Goal: Transaction & Acquisition: Purchase product/service

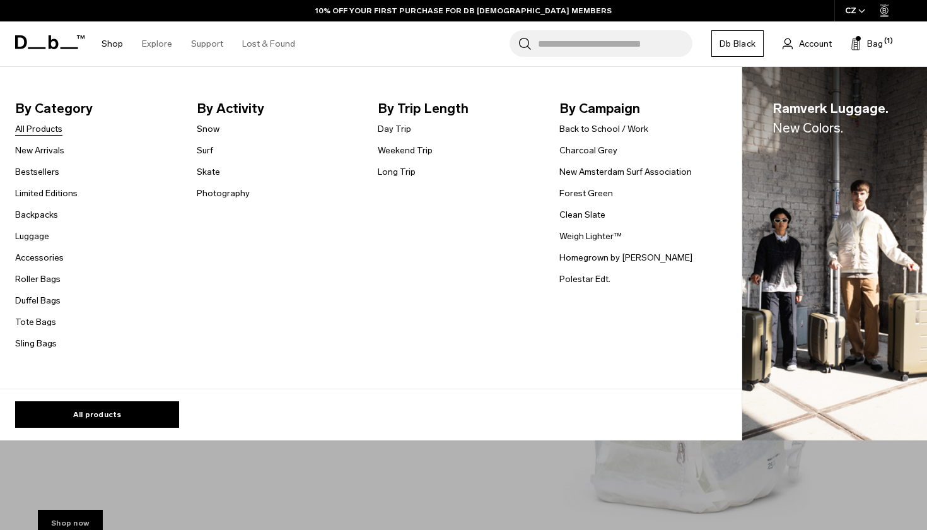
click at [33, 131] on link "All Products" at bounding box center [38, 128] width 47 height 13
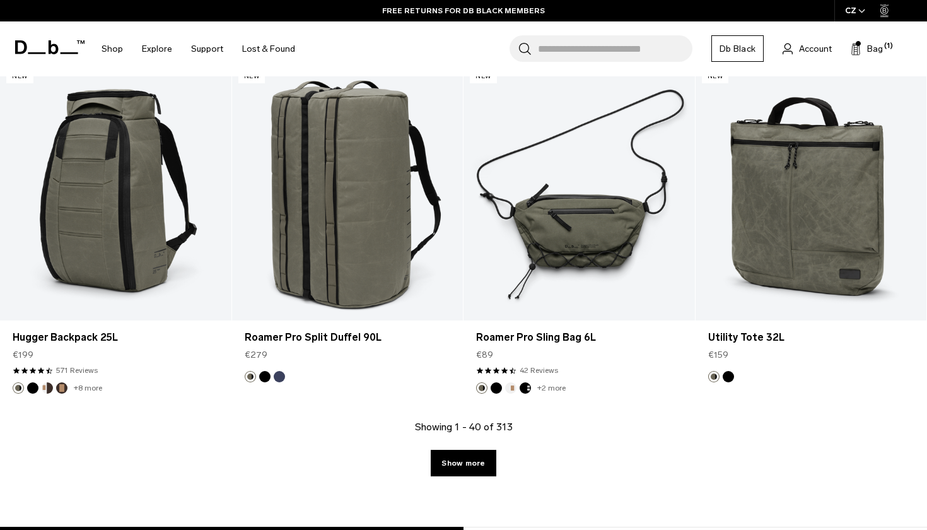
scroll to position [3817, 0]
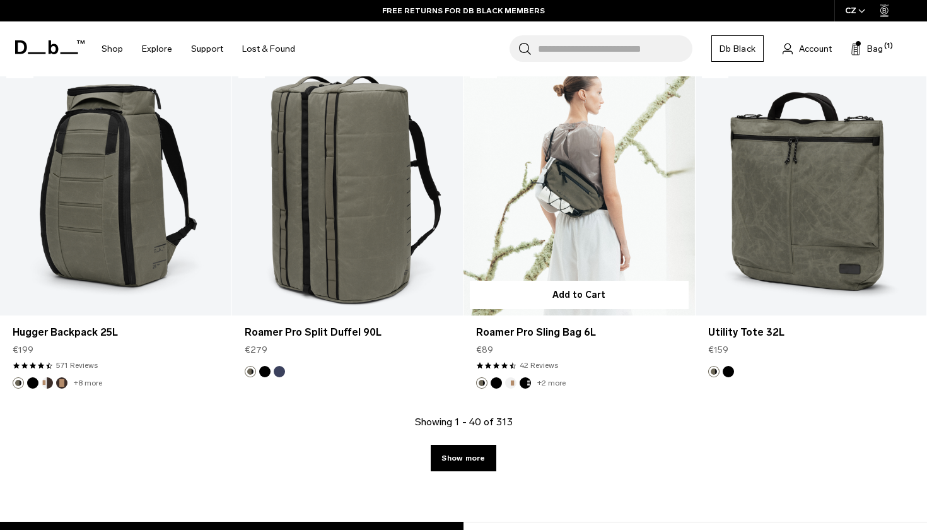
click at [571, 242] on link "Roamer Pro Sling Bag 6L" at bounding box center [578, 187] width 231 height 257
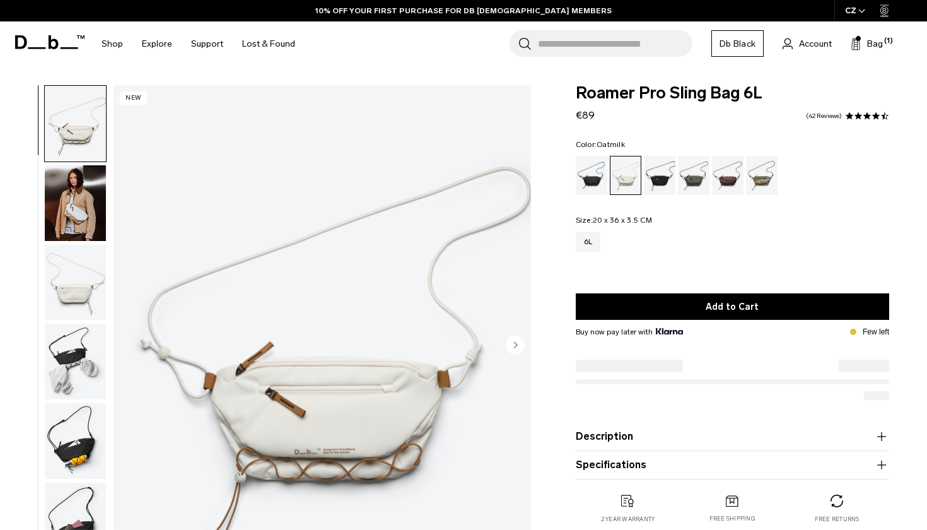
click at [76, 274] on img "button" at bounding box center [75, 283] width 61 height 76
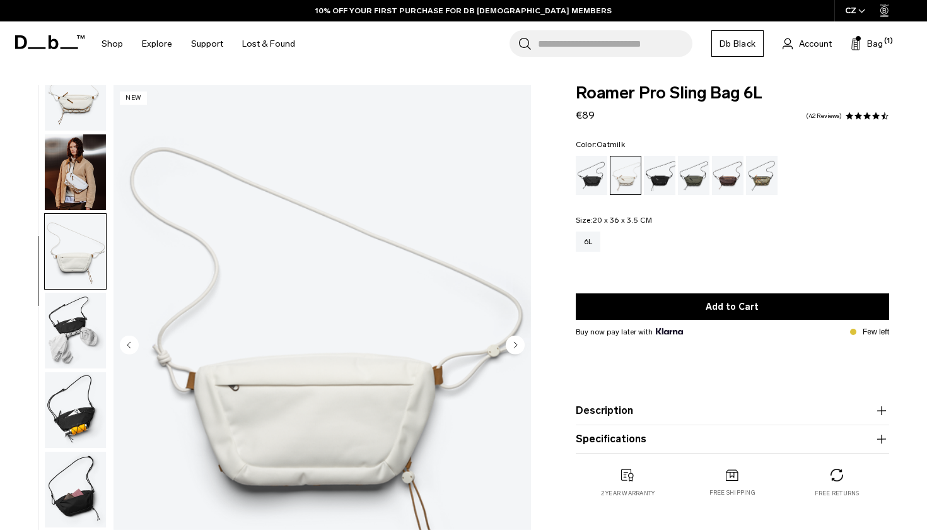
click at [73, 317] on img "button" at bounding box center [75, 331] width 61 height 76
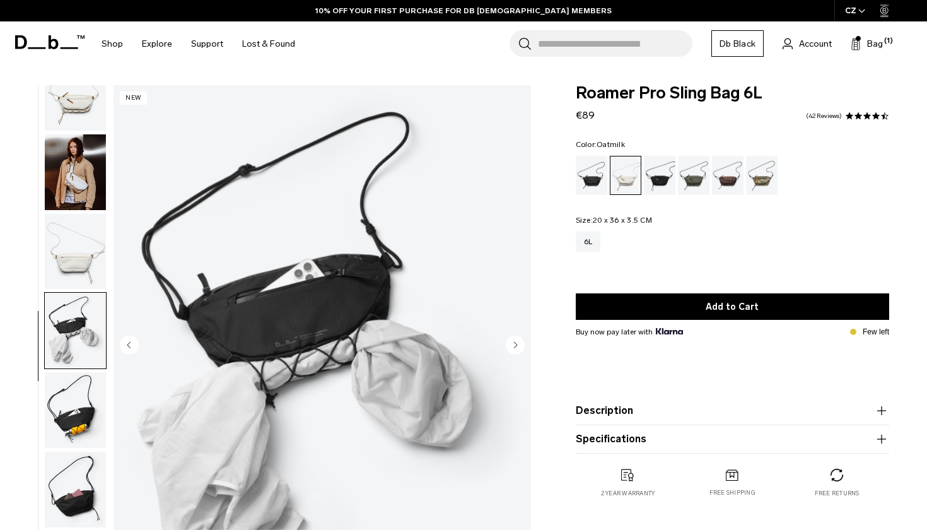
click at [63, 390] on img "button" at bounding box center [75, 410] width 61 height 76
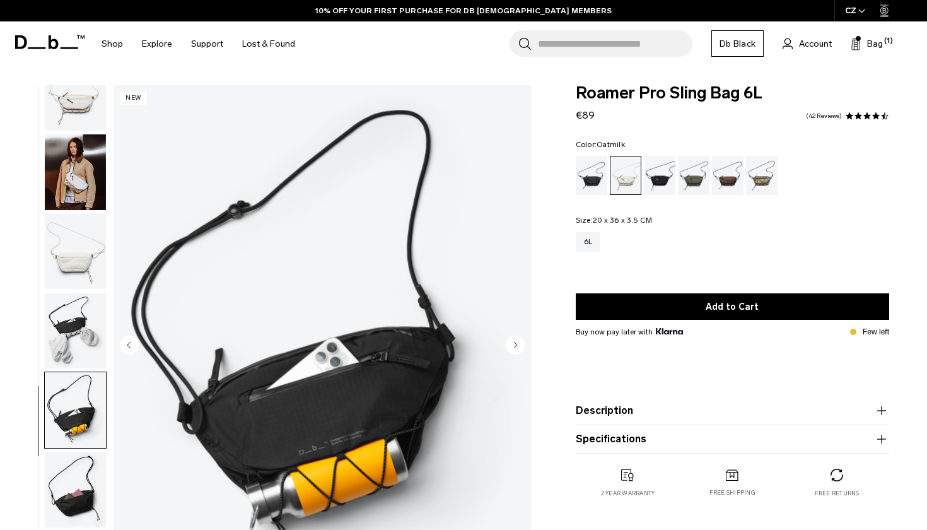
click at [71, 436] on img "button" at bounding box center [75, 410] width 61 height 76
click at [71, 262] on img "button" at bounding box center [75, 252] width 61 height 76
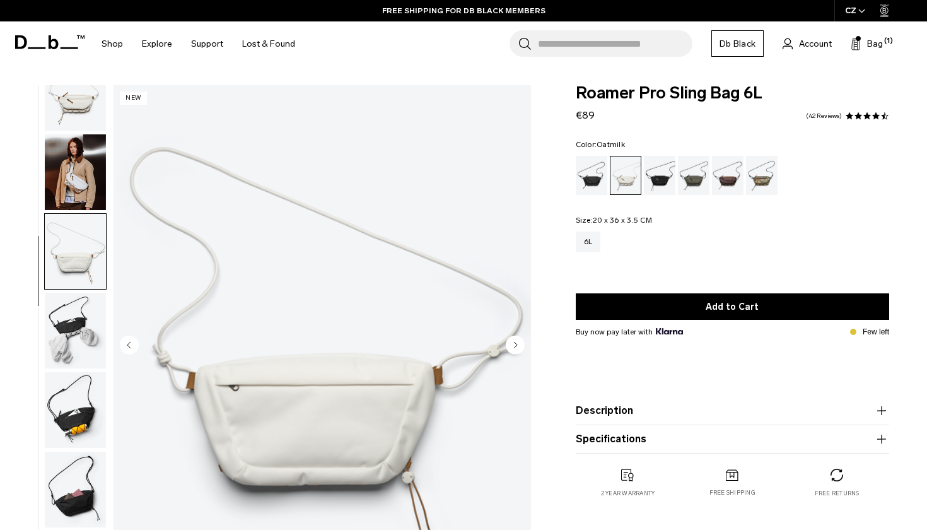
click at [70, 187] on img "button" at bounding box center [75, 172] width 61 height 76
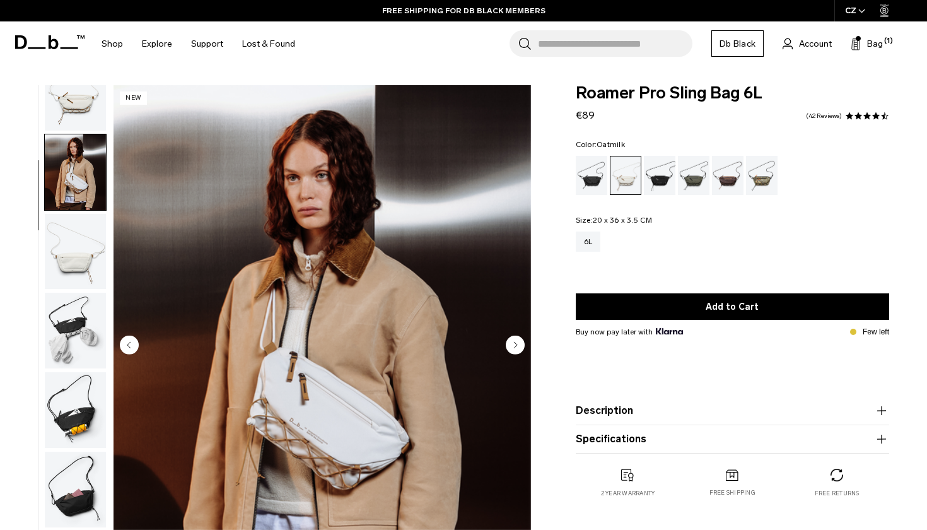
scroll to position [0, 0]
click at [79, 106] on img "button" at bounding box center [75, 93] width 61 height 76
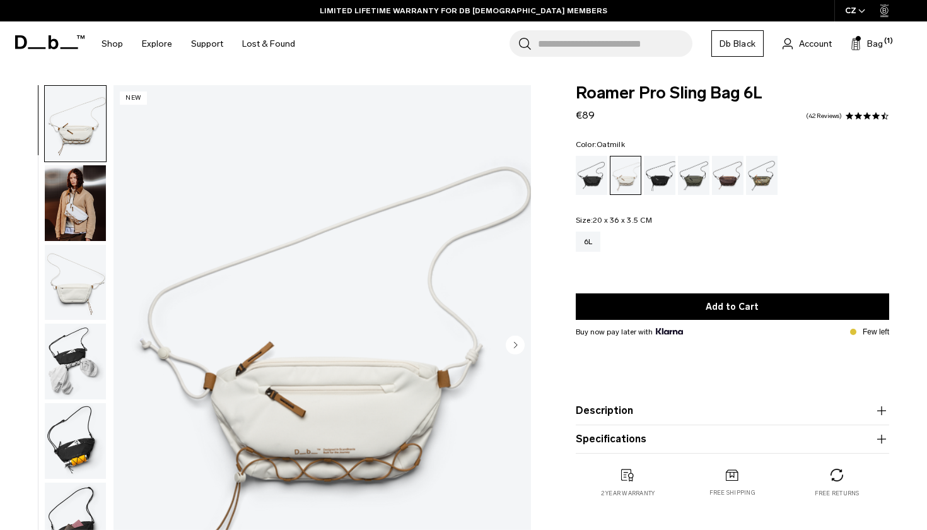
click at [72, 212] on img "button" at bounding box center [75, 203] width 61 height 76
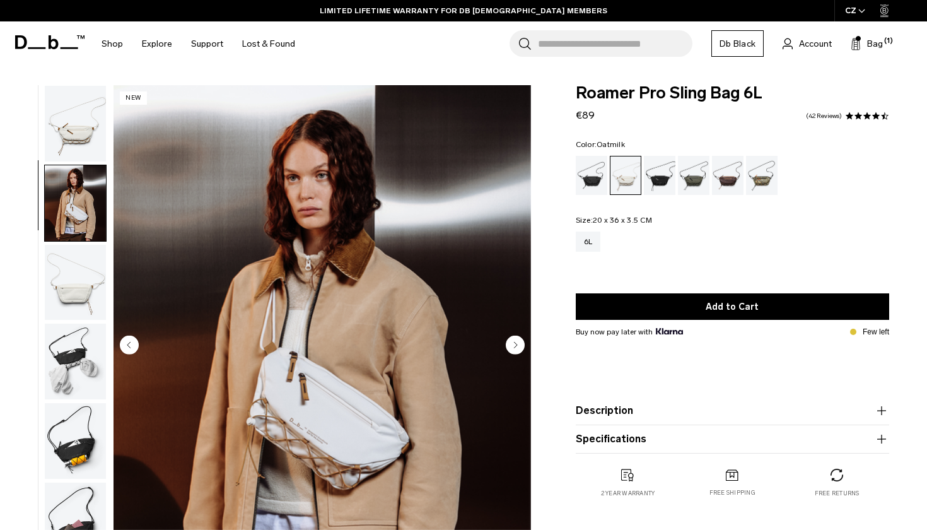
scroll to position [38, 0]
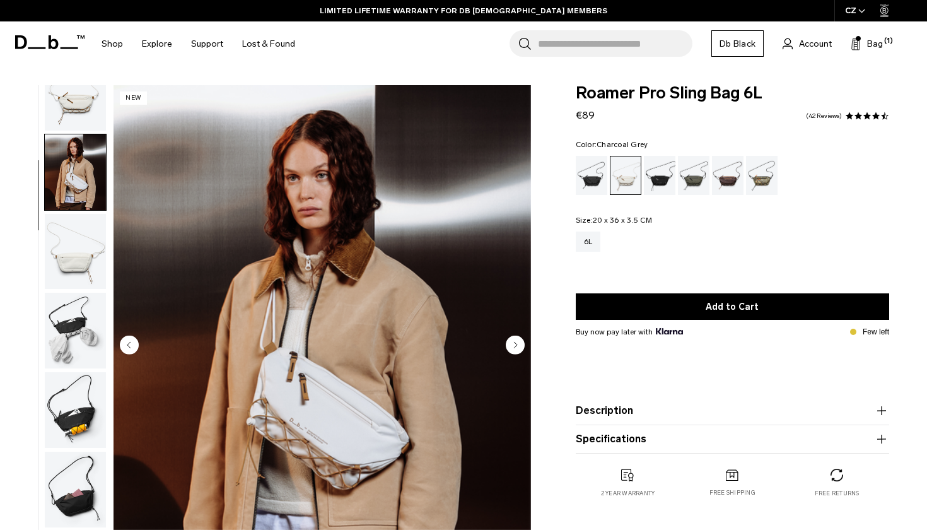
click at [658, 173] on div "Charcoal Grey" at bounding box center [660, 175] width 32 height 39
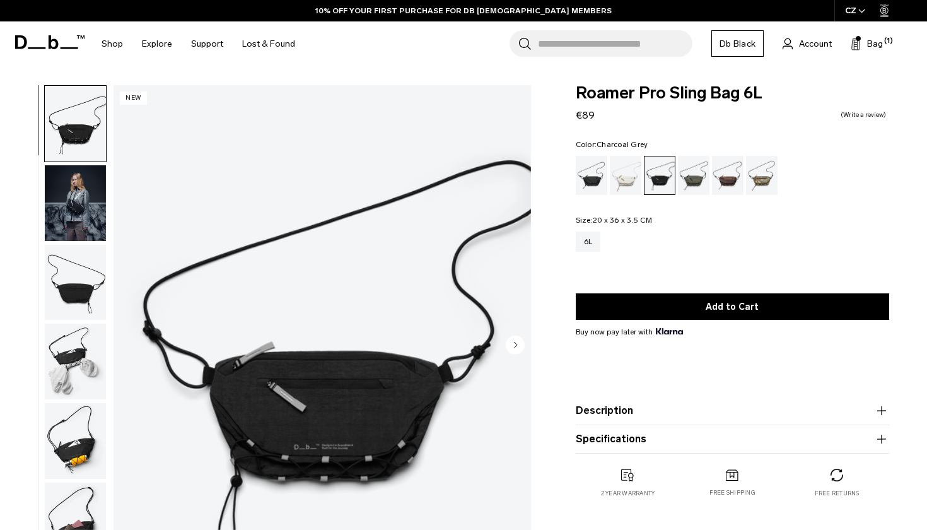
click at [74, 214] on img "button" at bounding box center [75, 203] width 61 height 76
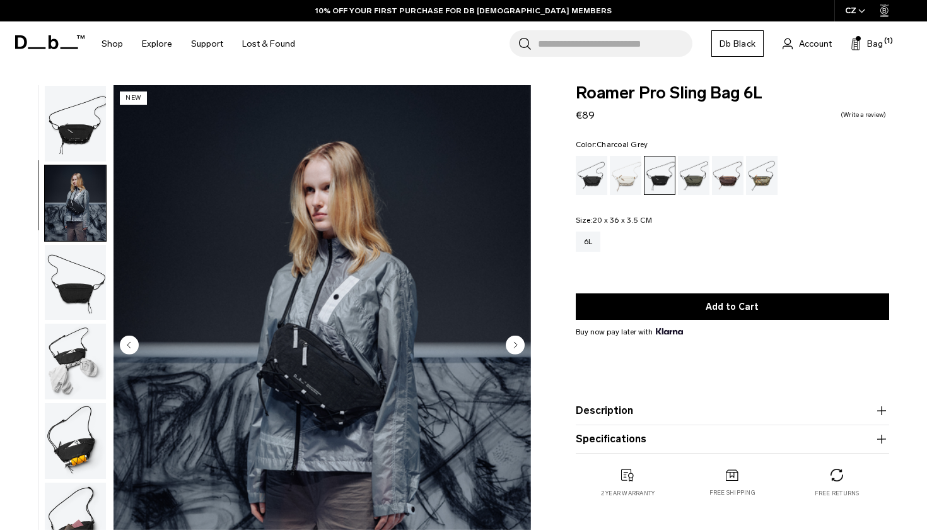
scroll to position [38, 0]
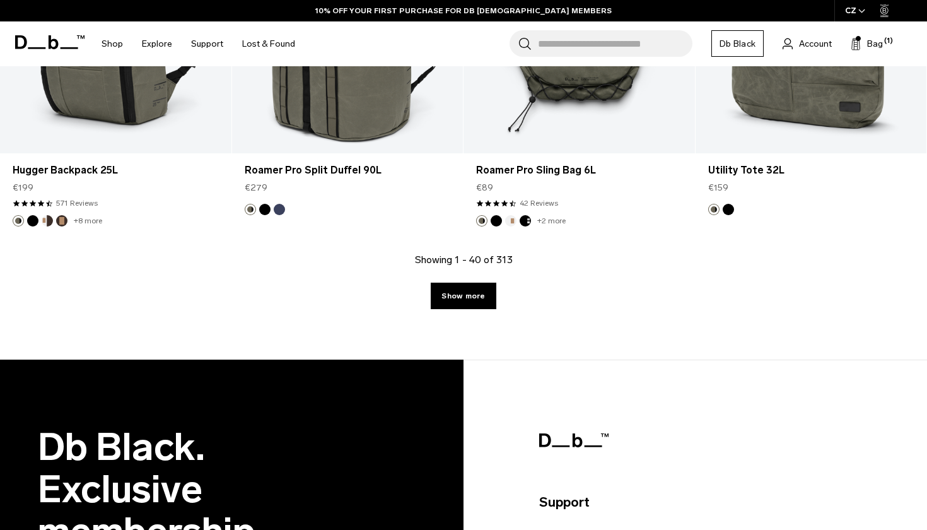
scroll to position [3980, 0]
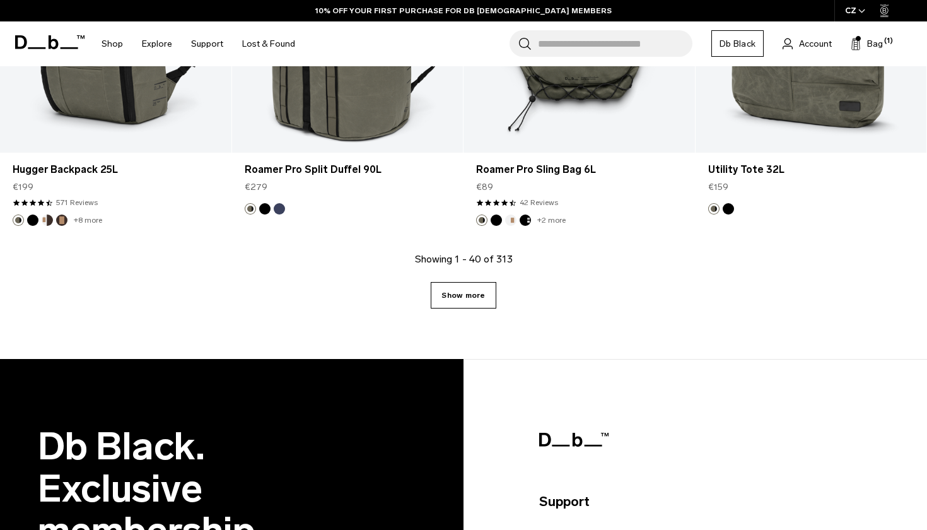
click at [469, 296] on link "Show more" at bounding box center [463, 295] width 65 height 26
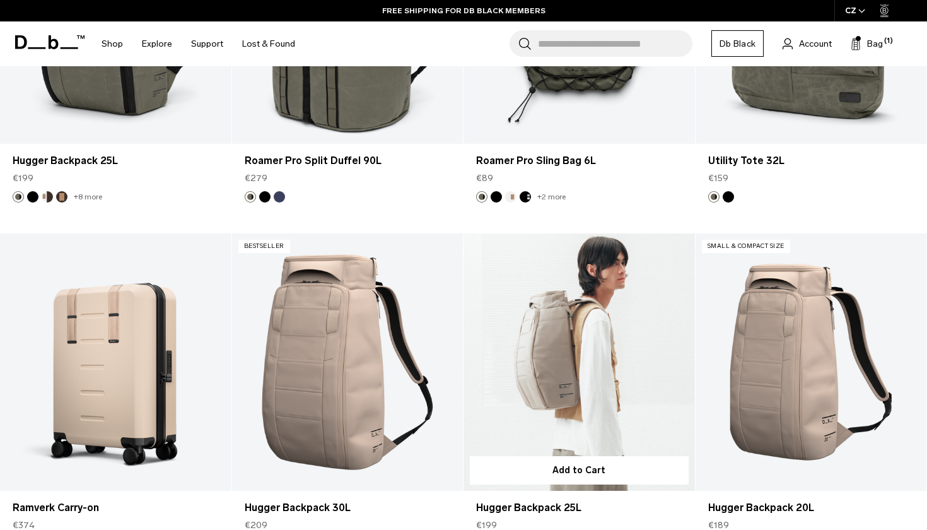
click at [469, 296] on div "Ramverk Luggage. New Colors. FW25/26. Bestseller Add to Cart Hugger Backpack 25…" at bounding box center [463, 19] width 927 height 7364
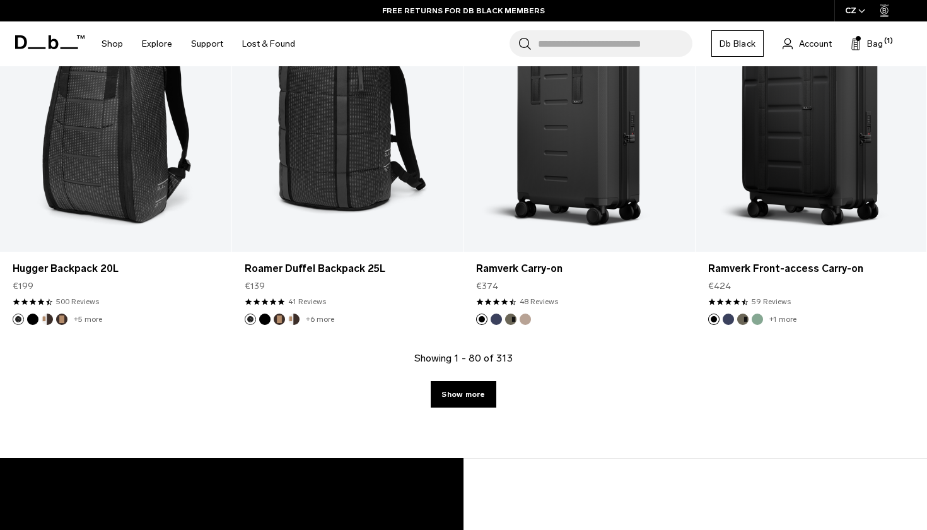
scroll to position [7425, 0]
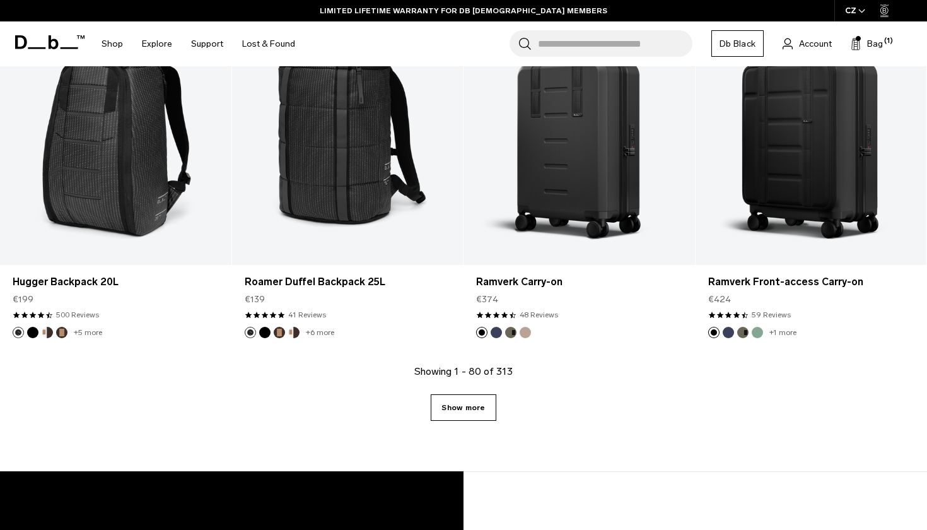
click at [457, 411] on link "Show more" at bounding box center [463, 407] width 65 height 26
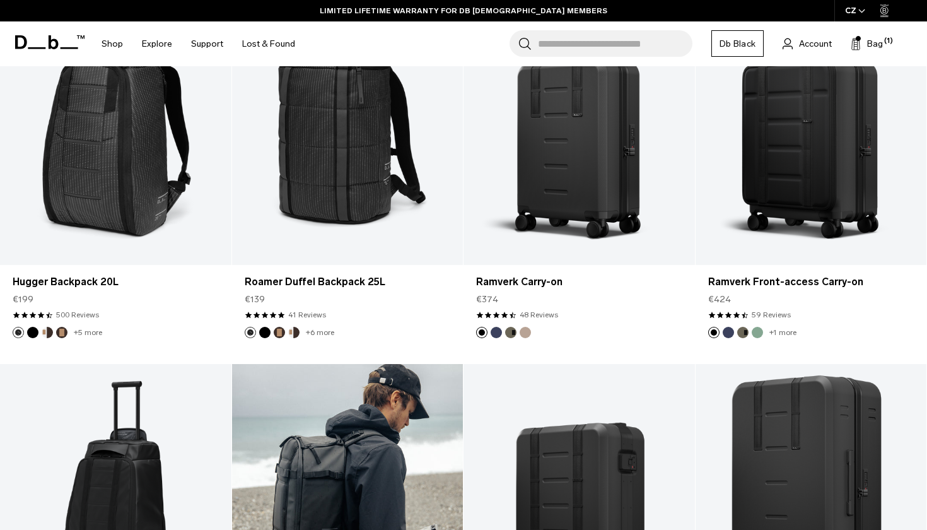
click at [458, 405] on link "Ramverk Pro Backpack 26L" at bounding box center [347, 492] width 231 height 257
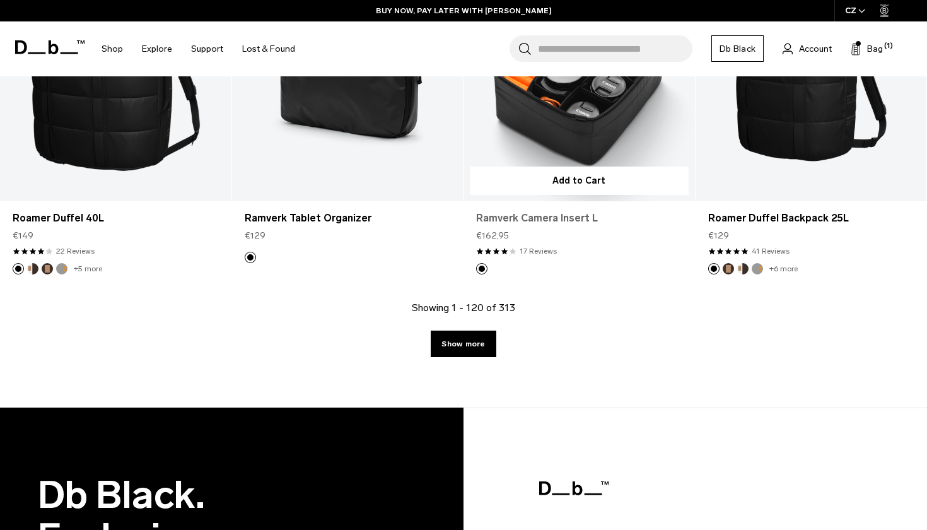
scroll to position [11067, 0]
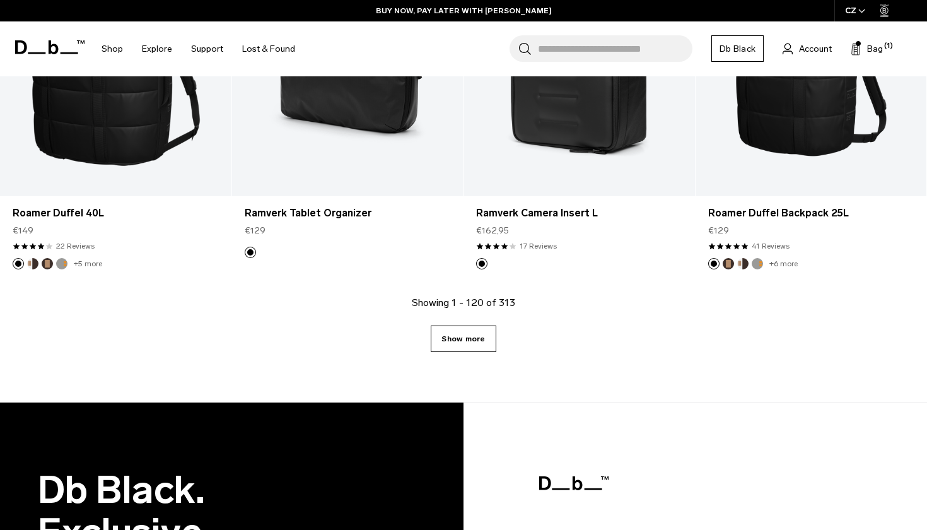
click at [448, 325] on link "Show more" at bounding box center [463, 338] width 65 height 26
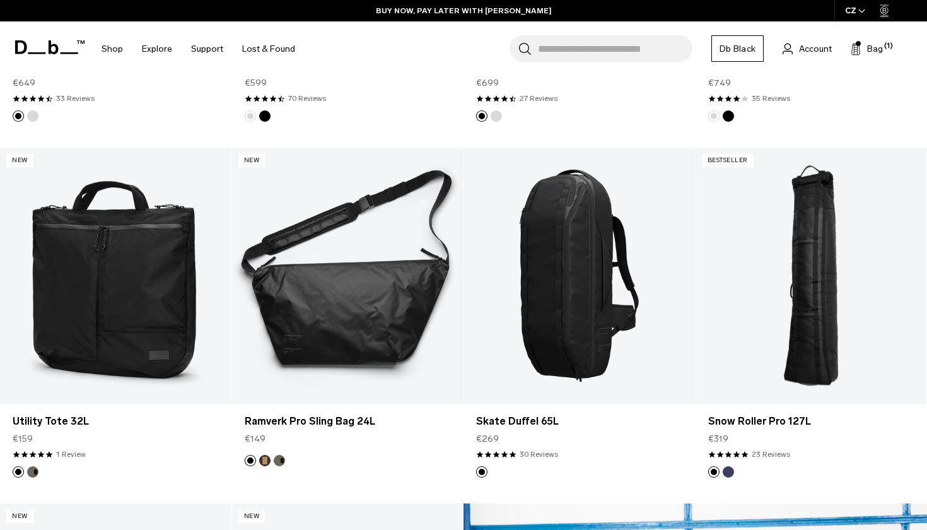
scroll to position [882, 0]
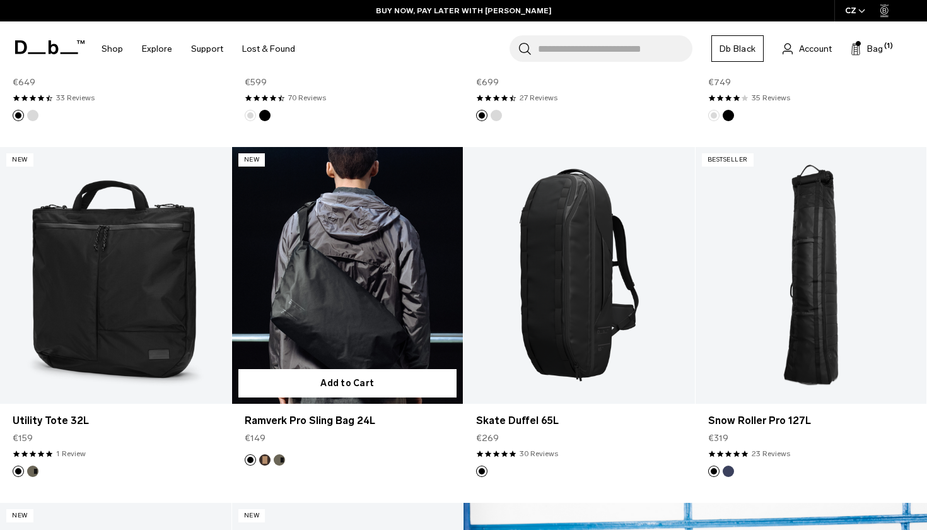
click at [363, 310] on link "Ramverk Pro Sling Bag 24L" at bounding box center [347, 275] width 231 height 257
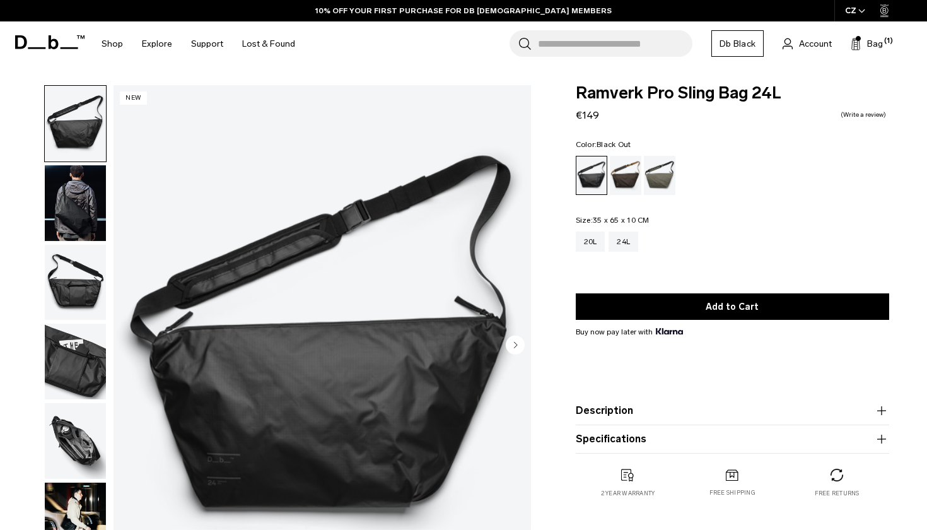
click at [76, 198] on img "button" at bounding box center [75, 203] width 61 height 76
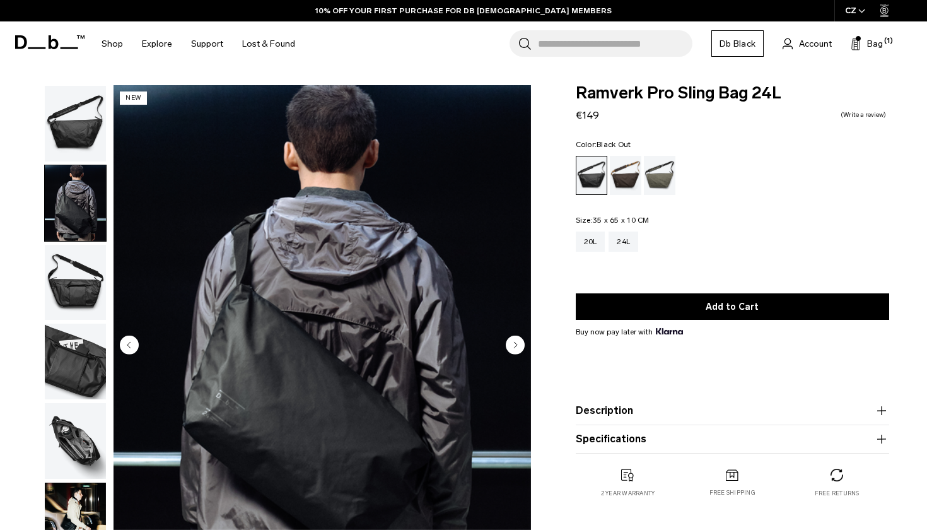
click at [75, 276] on img "button" at bounding box center [75, 283] width 61 height 76
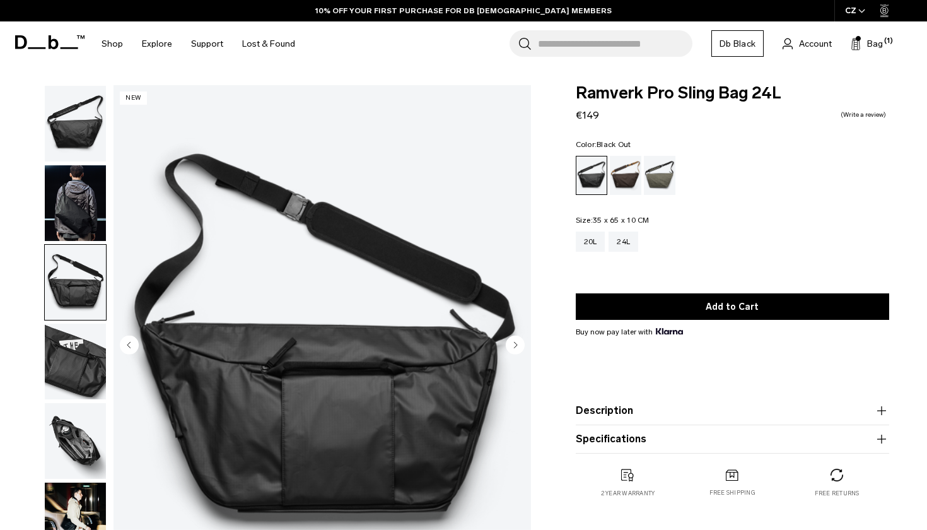
click at [74, 349] on img "button" at bounding box center [75, 362] width 61 height 76
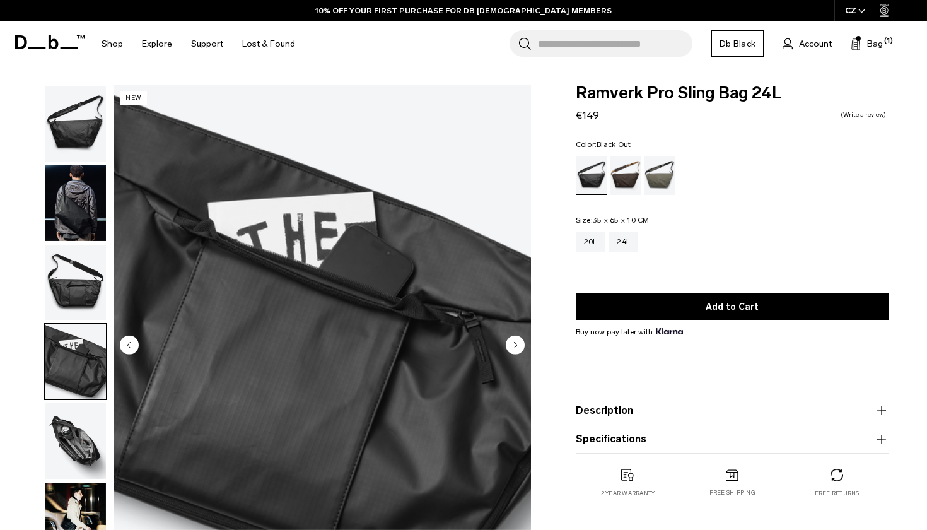
click at [75, 423] on img "button" at bounding box center [75, 441] width 61 height 76
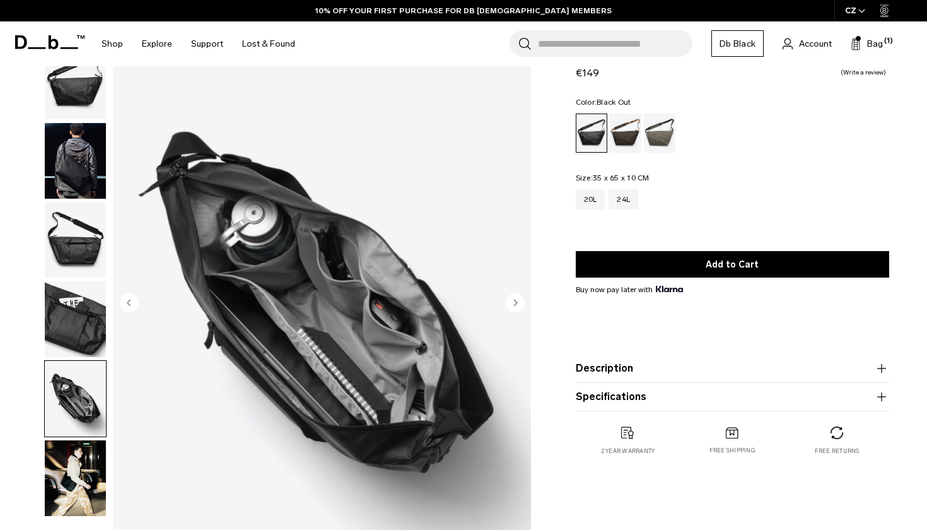
scroll to position [101, 0]
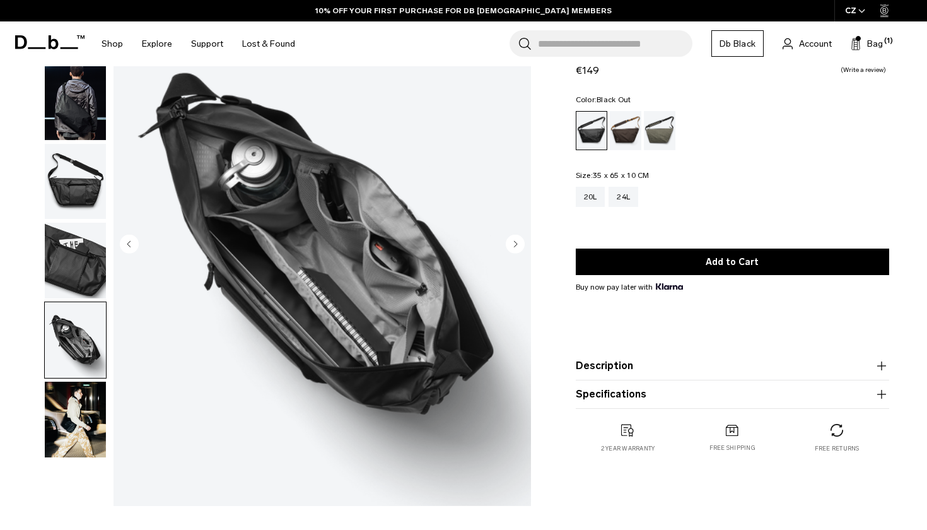
click at [78, 438] on img "button" at bounding box center [75, 420] width 61 height 76
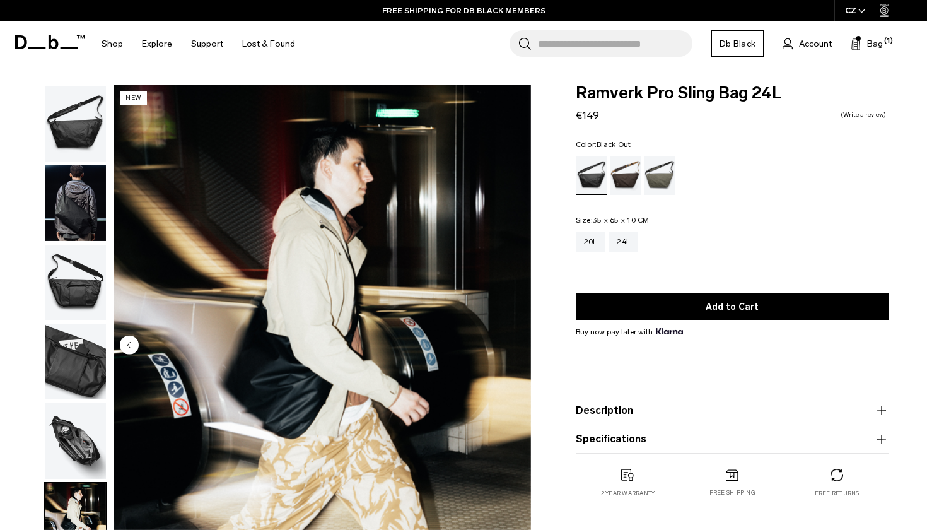
scroll to position [0, 0]
click at [596, 241] on div "20L" at bounding box center [591, 241] width 30 height 20
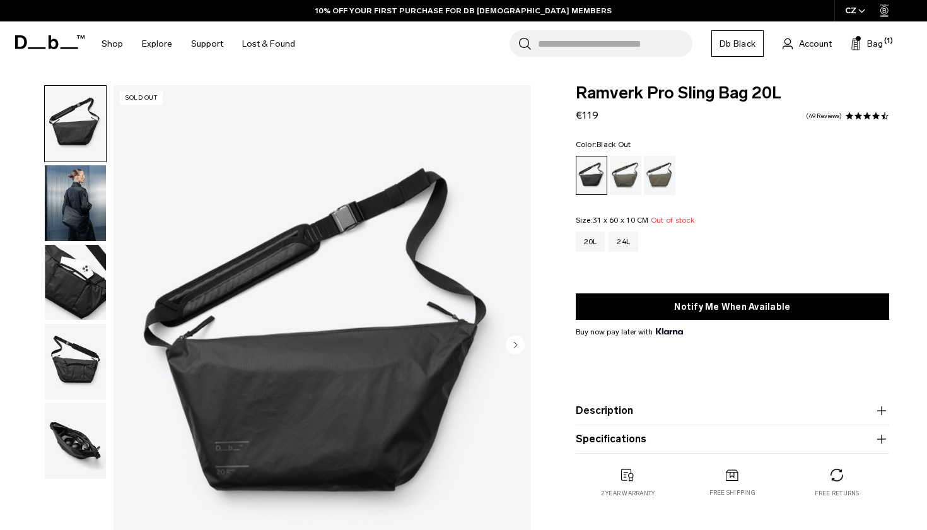
click at [71, 299] on img "button" at bounding box center [75, 283] width 61 height 76
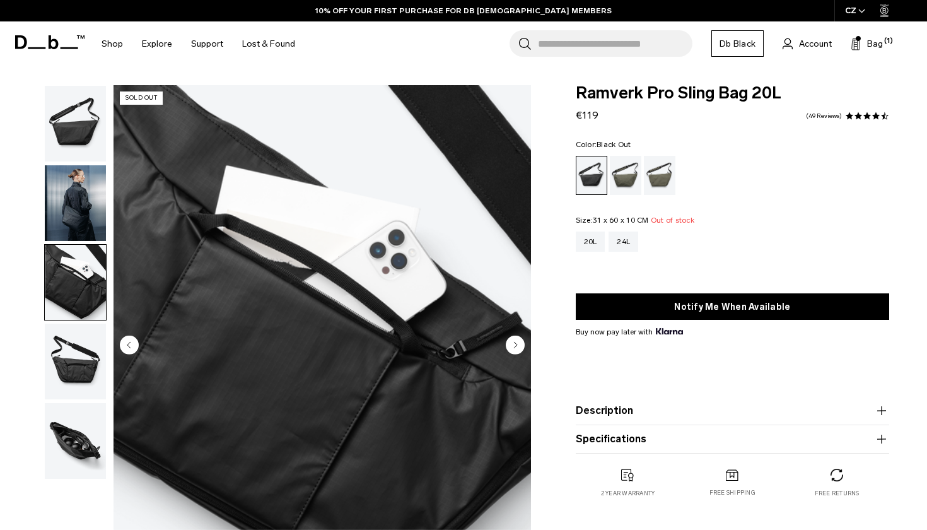
click at [72, 224] on img "button" at bounding box center [75, 203] width 61 height 76
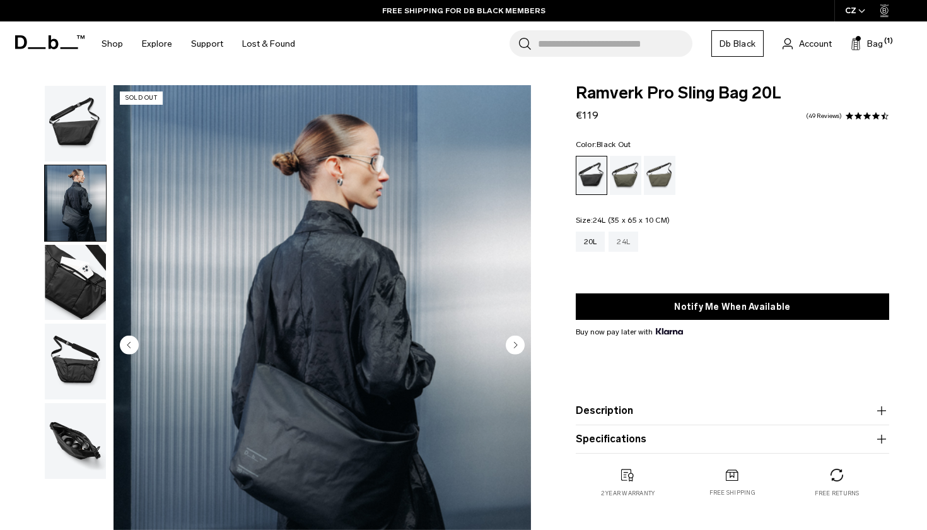
click at [627, 237] on div "24L" at bounding box center [624, 241] width 30 height 20
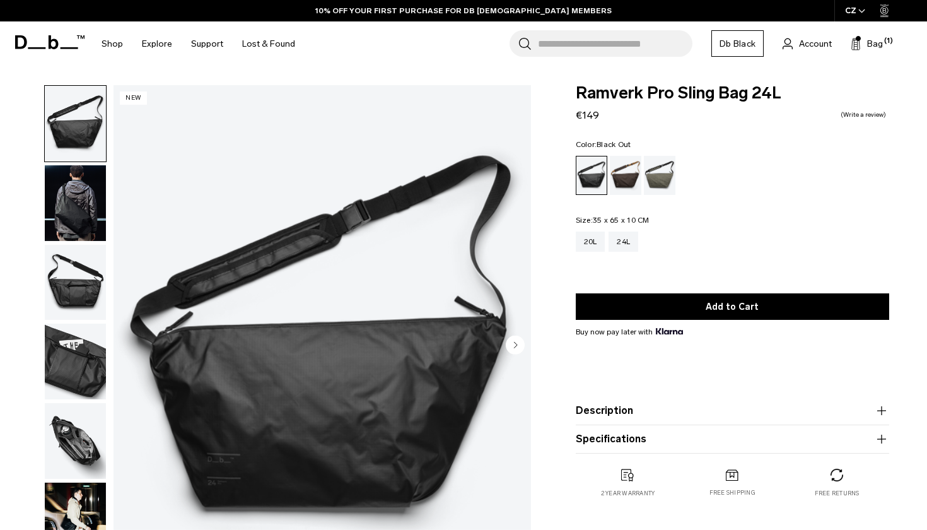
click at [77, 198] on img "button" at bounding box center [75, 203] width 61 height 76
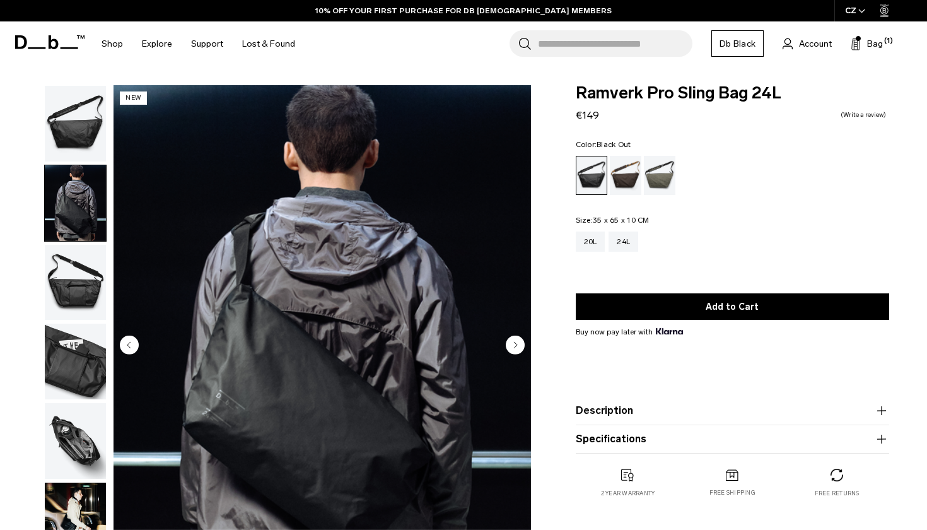
click at [70, 271] on img "button" at bounding box center [75, 283] width 61 height 76
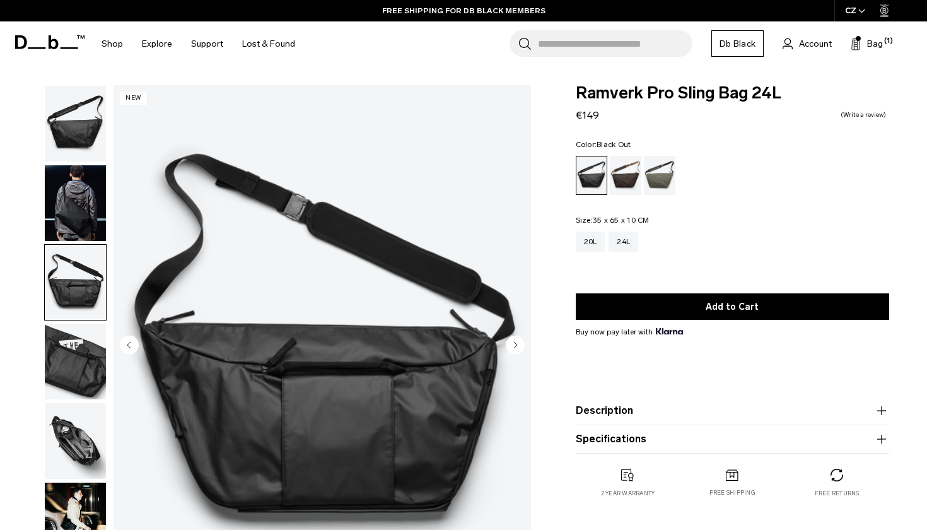
click at [71, 321] on button "button" at bounding box center [75, 282] width 62 height 77
click at [76, 363] on img "button" at bounding box center [75, 362] width 61 height 76
